Goal: Task Accomplishment & Management: Use online tool/utility

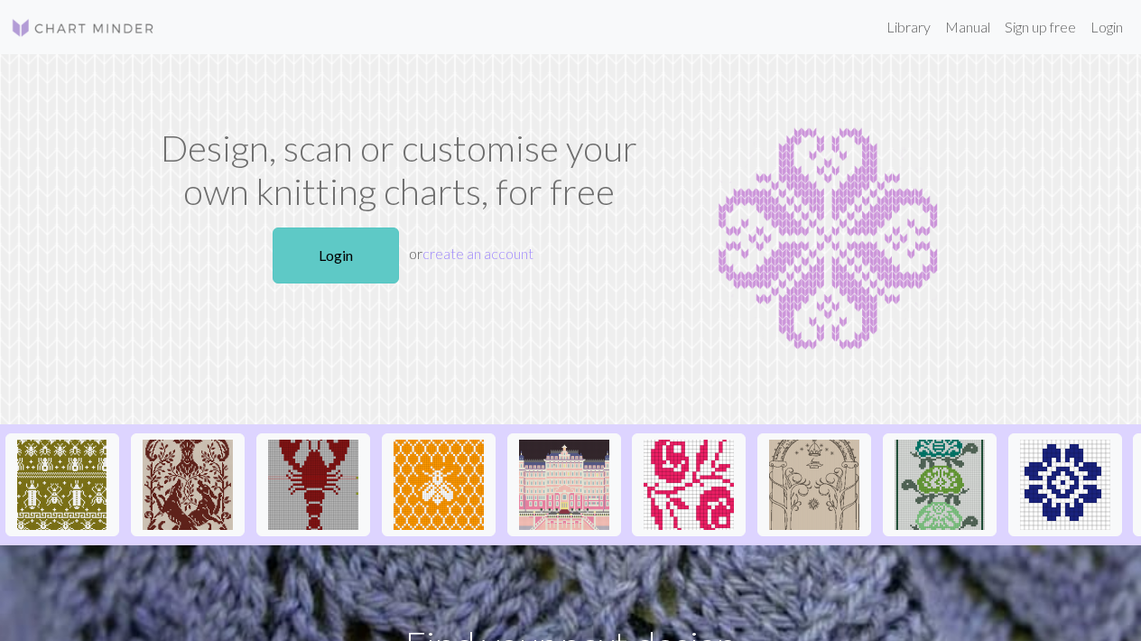
click at [354, 253] on link "Login" at bounding box center [336, 255] width 126 height 56
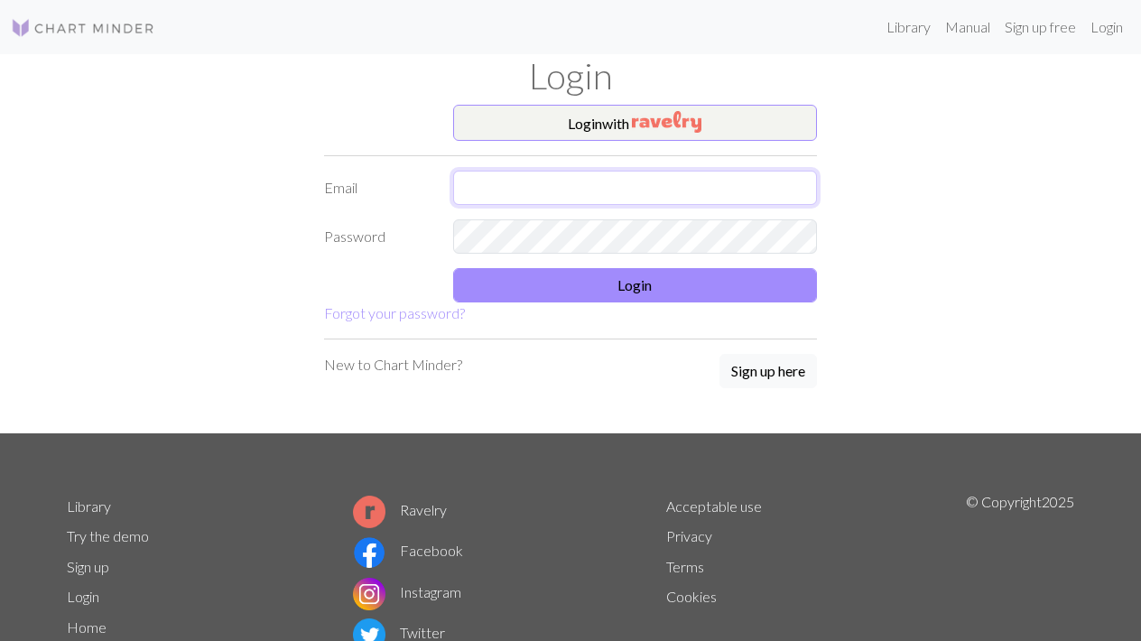
type input "[EMAIL_ADDRESS][DOMAIN_NAME]"
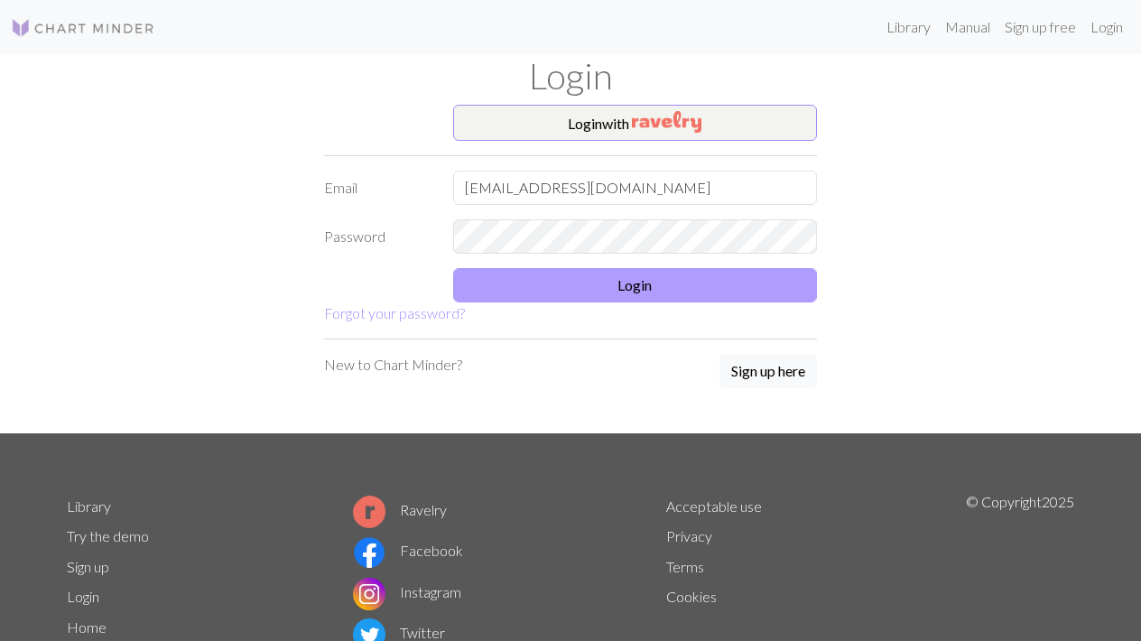
click at [627, 282] on button "Login" at bounding box center [635, 285] width 365 height 34
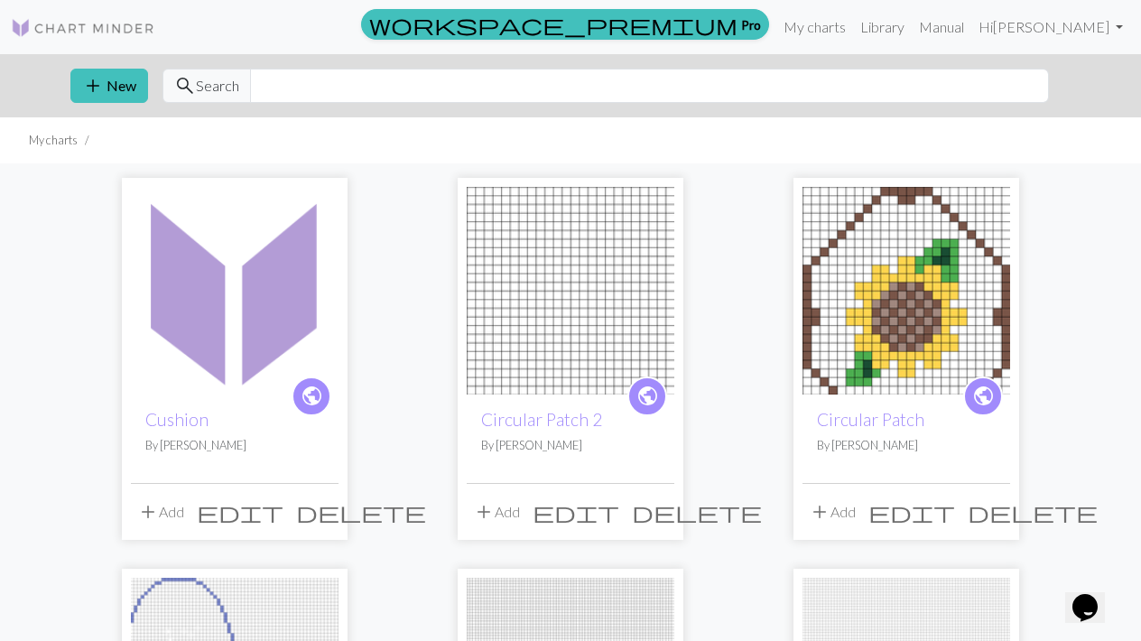
click at [878, 320] on img at bounding box center [907, 291] width 208 height 208
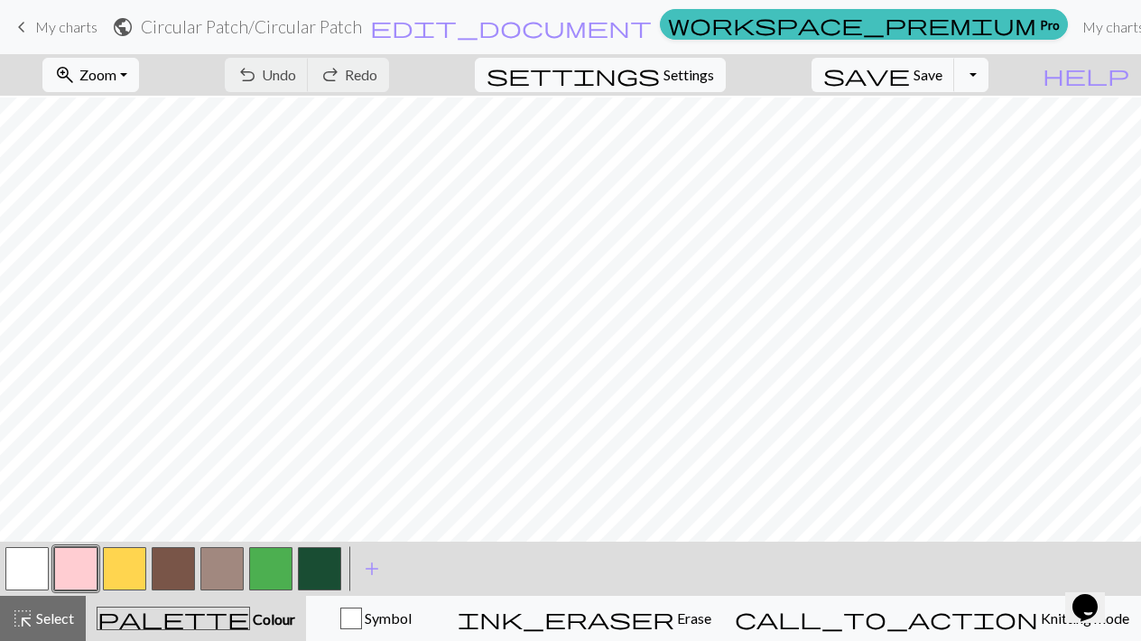
scroll to position [276, 0]
